Goal: Task Accomplishment & Management: Use online tool/utility

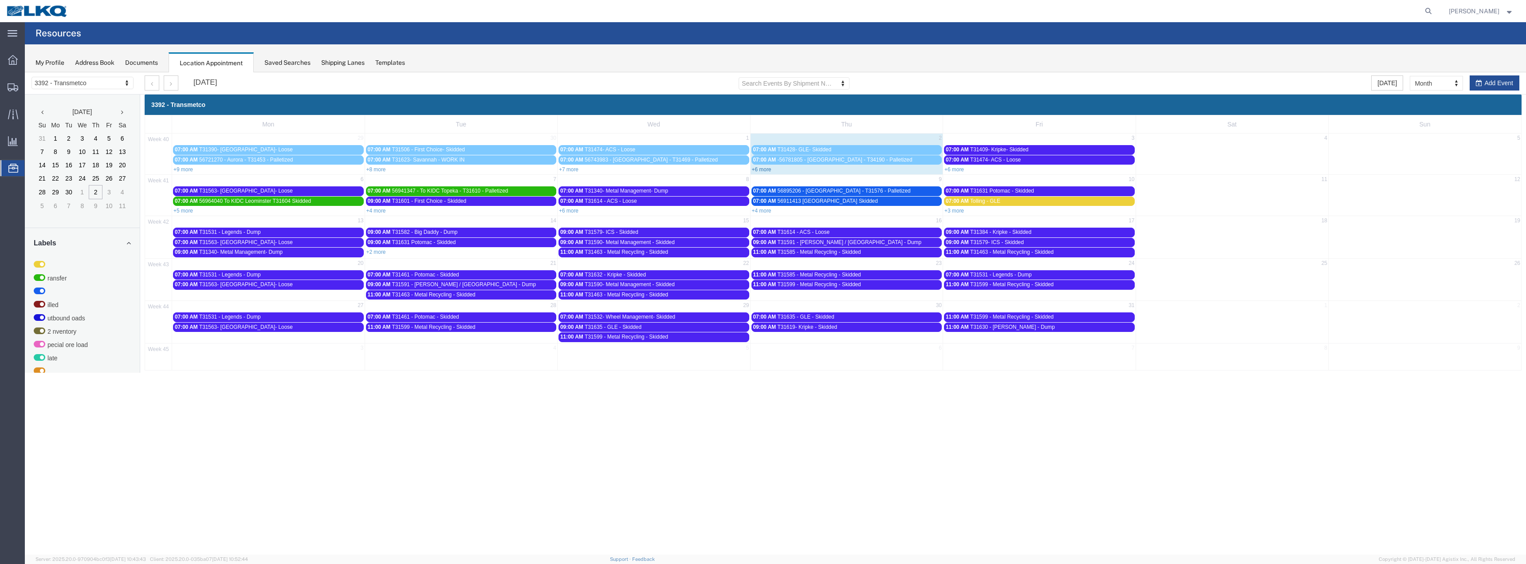
click at [767, 168] on link "+6 more" at bounding box center [762, 169] width 20 height 6
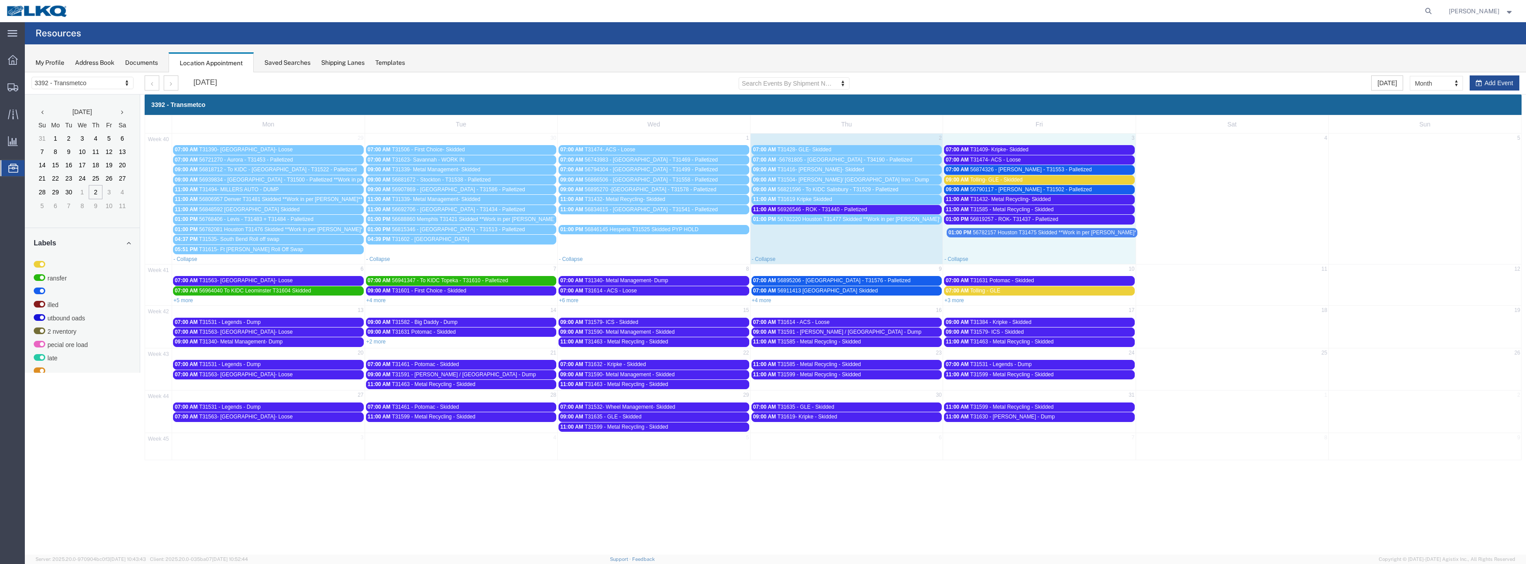
drag, startPoint x: 700, startPoint y: 217, endPoint x: 1089, endPoint y: 231, distance: 388.4
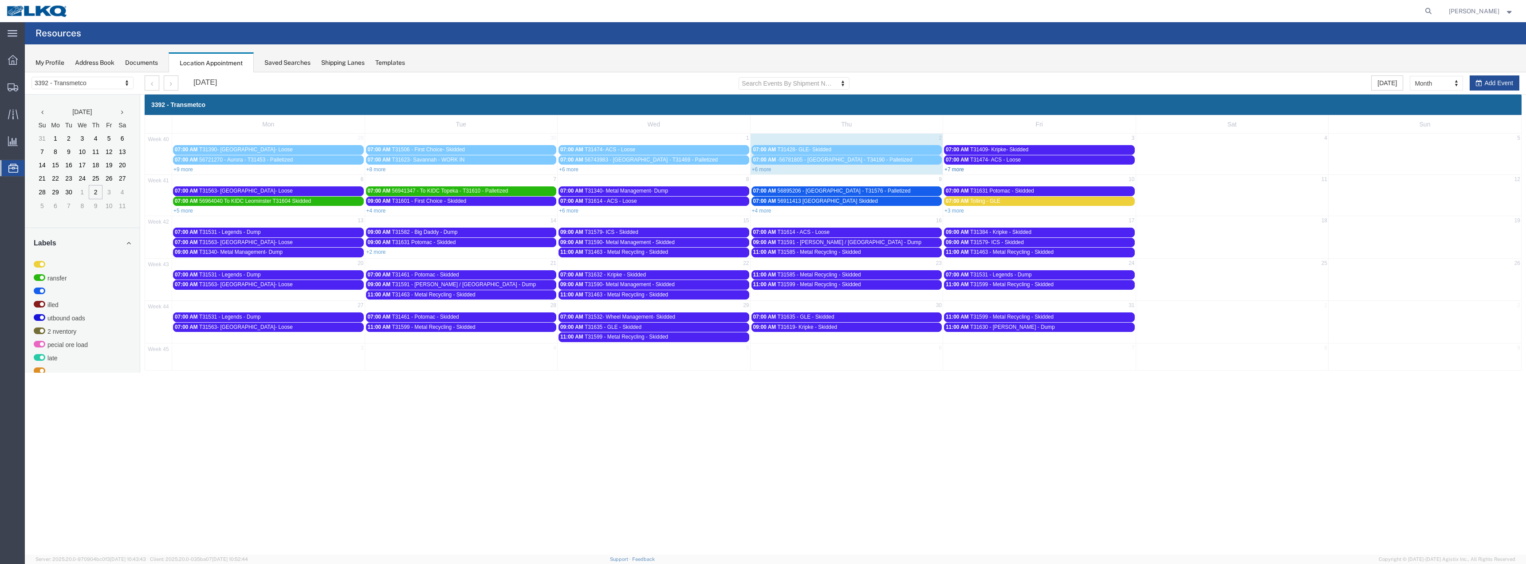
click at [954, 170] on link "+7 more" at bounding box center [954, 169] width 20 height 6
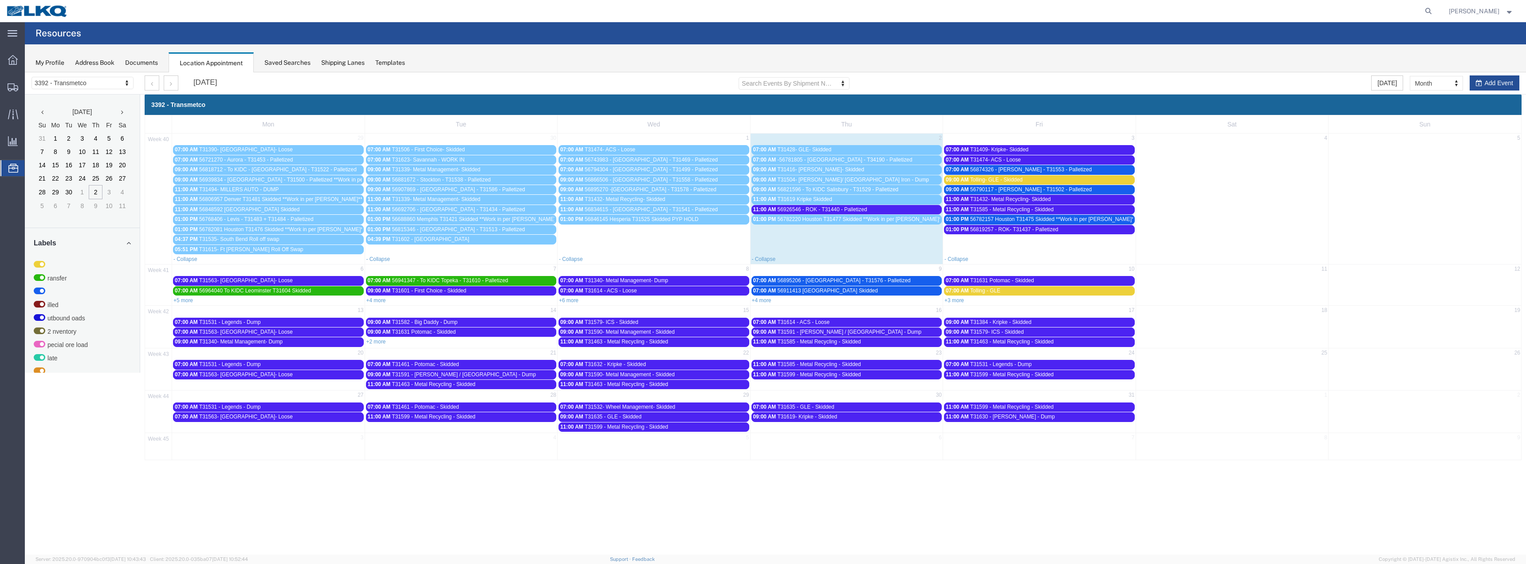
click at [1050, 219] on span "56782157 Houston T31475 Skidded **Work in per [PERSON_NAME]**" at bounding box center [1053, 219] width 166 height 6
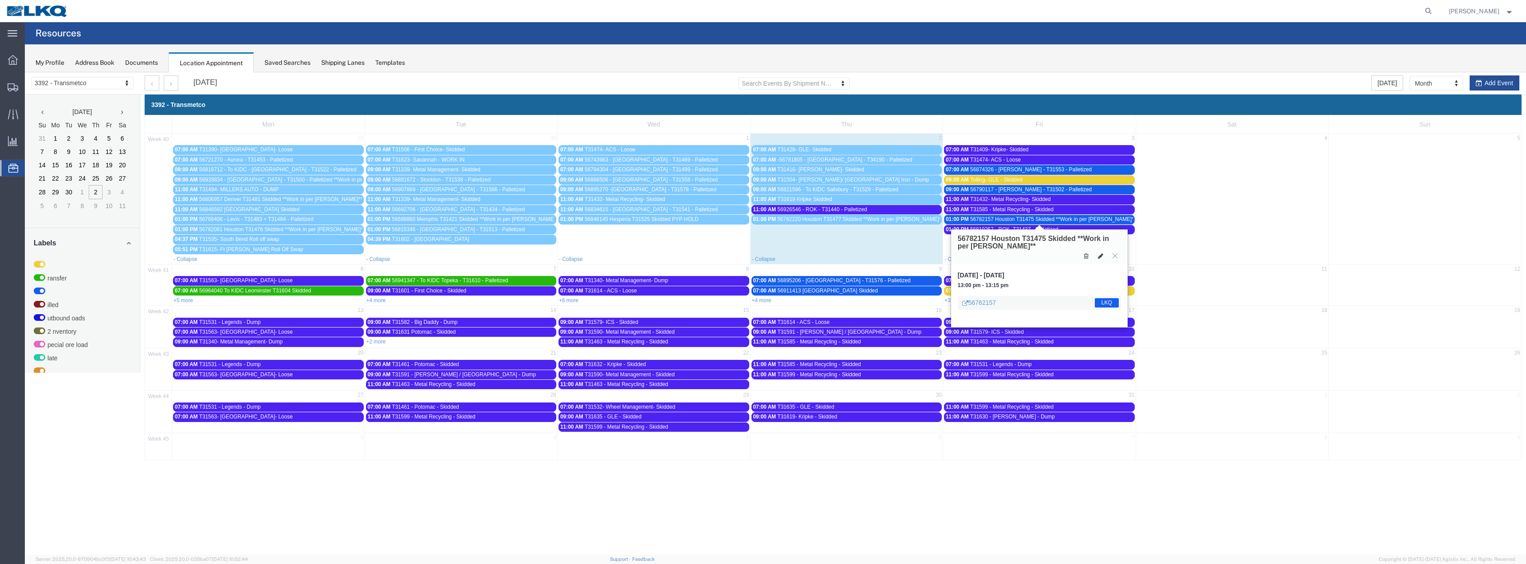
click at [1100, 257] on icon at bounding box center [1100, 256] width 5 height 6
select select "1"
select select "22"
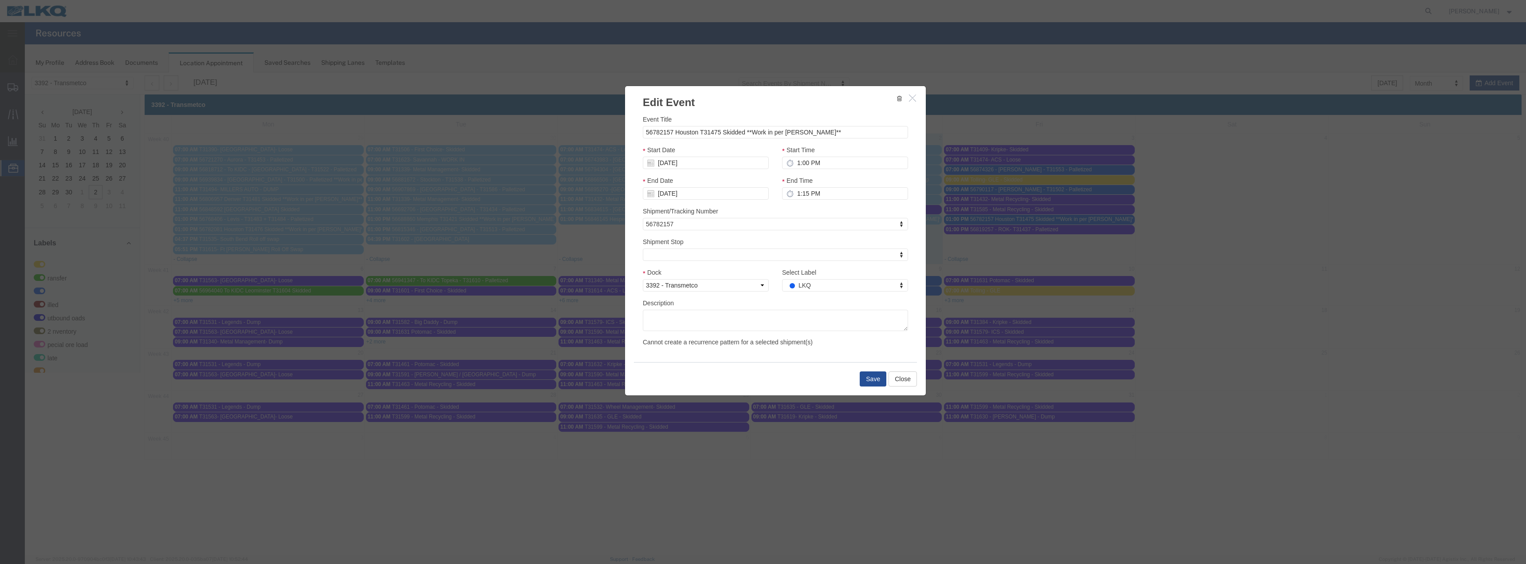
select select
click at [672, 319] on textarea "Description" at bounding box center [775, 320] width 265 height 21
type textarea "missed 10/1, missed 10/2 this is a work in because the trucking company failed.…"
click at [877, 380] on button "Save" at bounding box center [873, 378] width 27 height 15
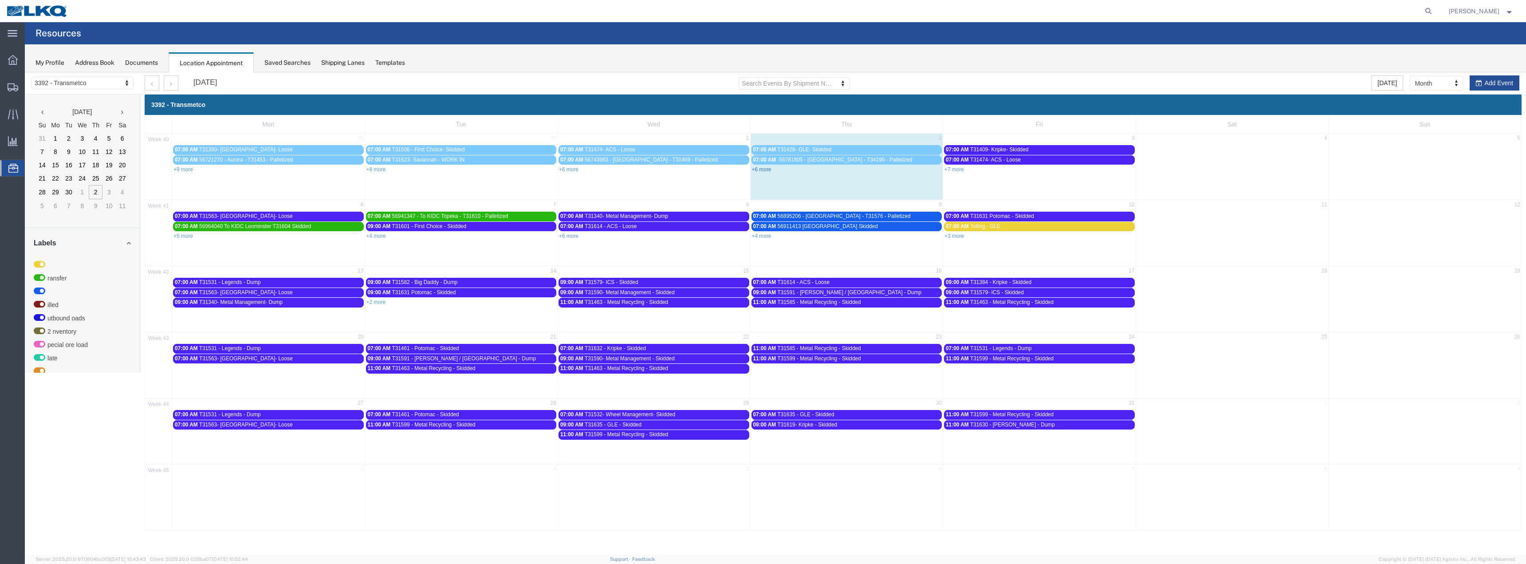
click at [759, 170] on link "+6 more" at bounding box center [762, 169] width 20 height 6
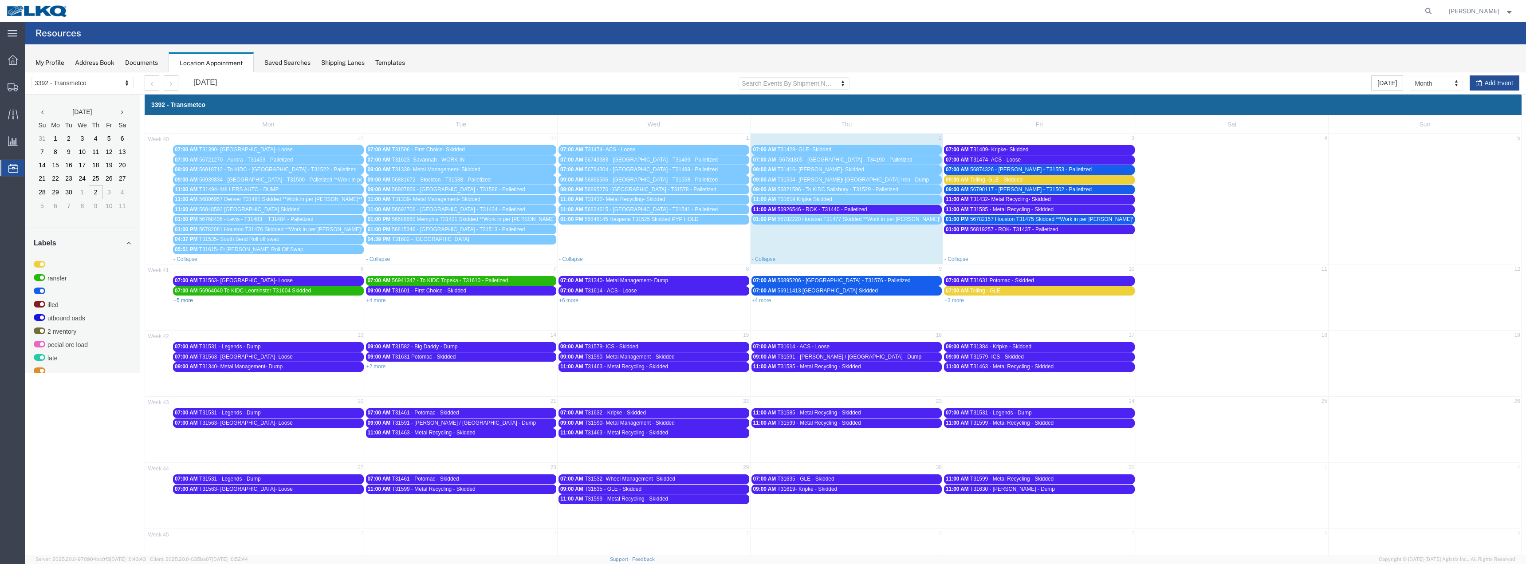
click at [177, 300] on link "+5 more" at bounding box center [183, 300] width 20 height 6
